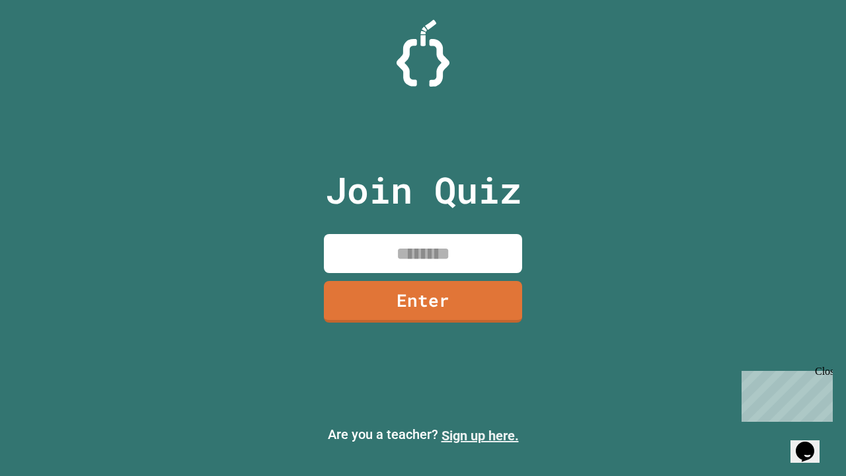
click at [480, 435] on link "Sign up here." at bounding box center [479, 436] width 77 height 16
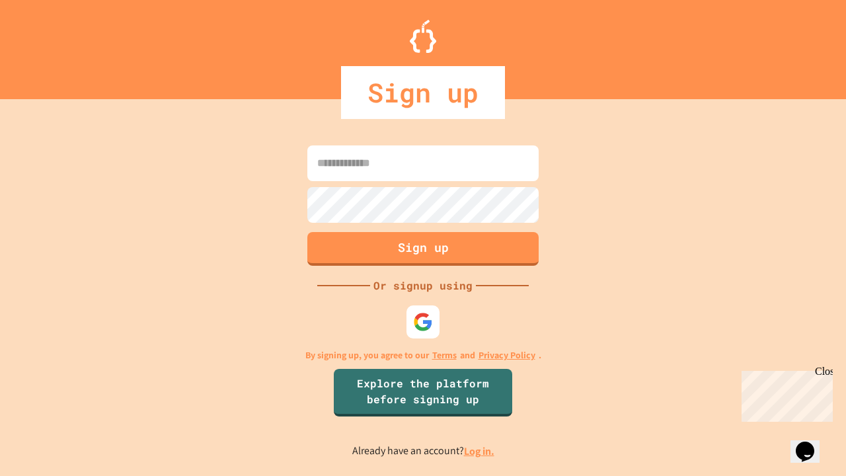
click at [480, 451] on link "Log in." at bounding box center [479, 451] width 30 height 14
